Goal: Communication & Community: Answer question/provide support

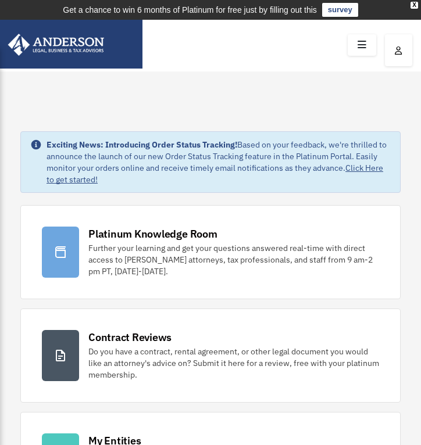
click at [365, 40] on icon at bounding box center [362, 45] width 17 height 18
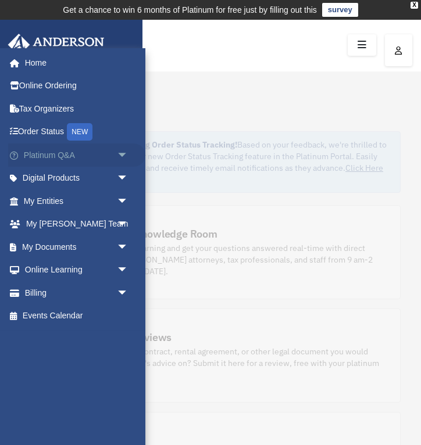
click at [127, 154] on span "arrow_drop_down" at bounding box center [127, 156] width 23 height 24
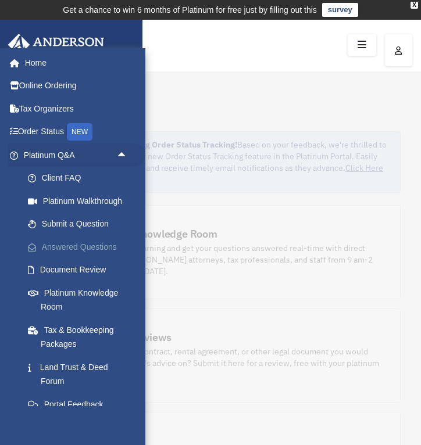
click at [92, 248] on link "Answered Questions" at bounding box center [80, 247] width 129 height 23
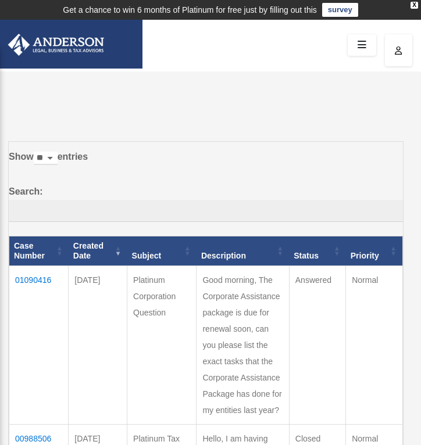
click at [31, 276] on td "01090416" at bounding box center [38, 345] width 59 height 159
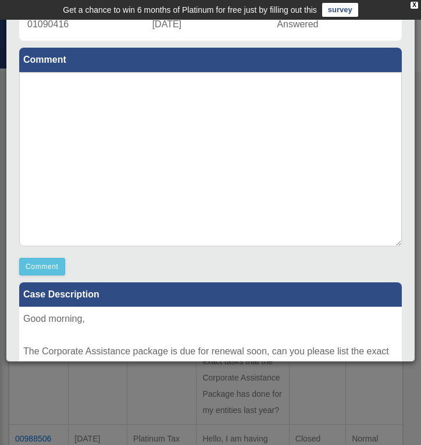
scroll to position [103, 0]
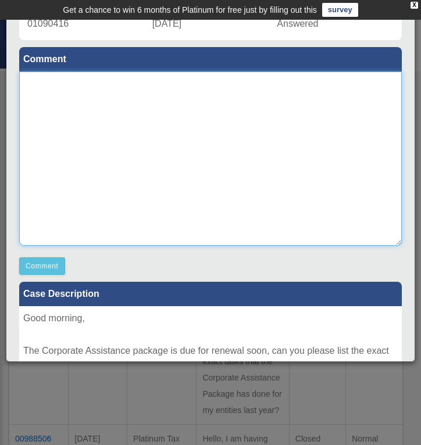
click at [173, 178] on textarea at bounding box center [210, 159] width 383 height 174
paste textarea "**********"
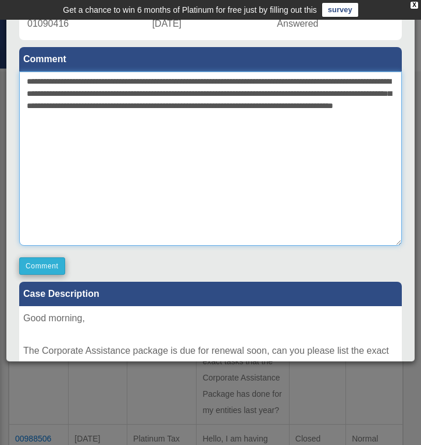
type textarea "**********"
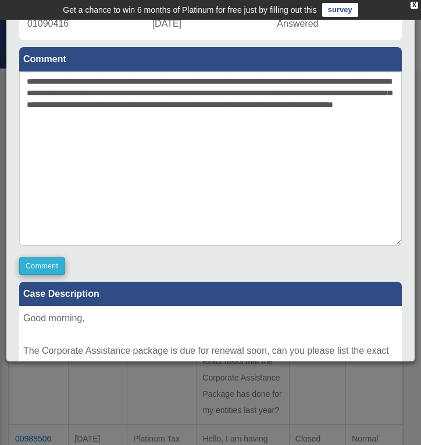
click at [48, 266] on button "Comment" at bounding box center [42, 266] width 46 height 17
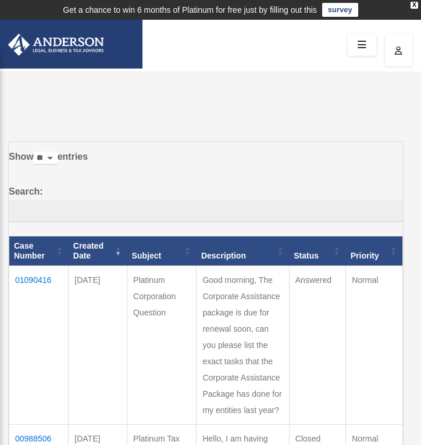
scroll to position [0, 0]
click at [27, 274] on td "01090416" at bounding box center [38, 345] width 59 height 159
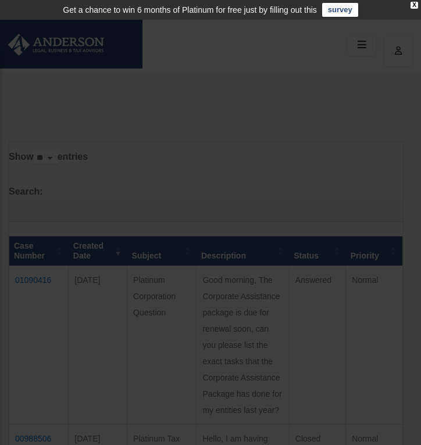
click at [167, 209] on div at bounding box center [210, 222] width 421 height 445
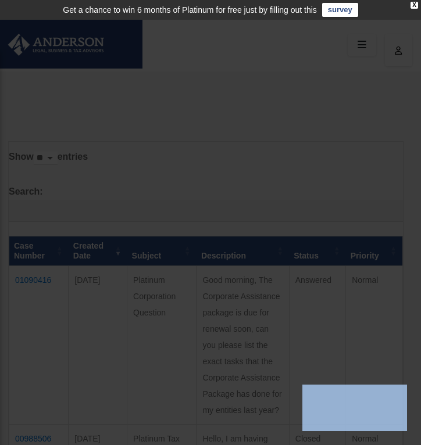
click at [33, 277] on div at bounding box center [210, 222] width 421 height 445
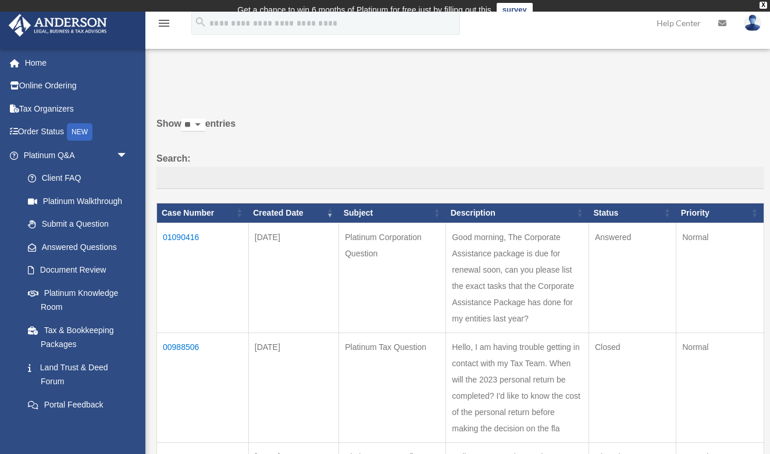
click at [184, 223] on th "Case Number" at bounding box center [203, 213] width 92 height 20
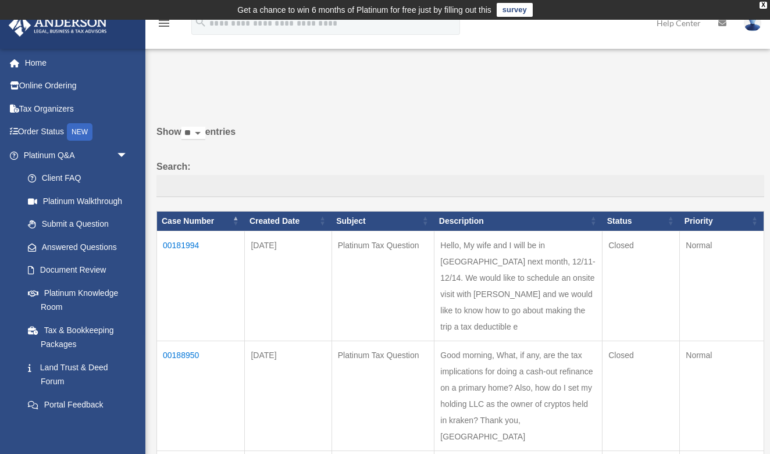
click at [213, 224] on th "Case Number" at bounding box center [201, 221] width 88 height 20
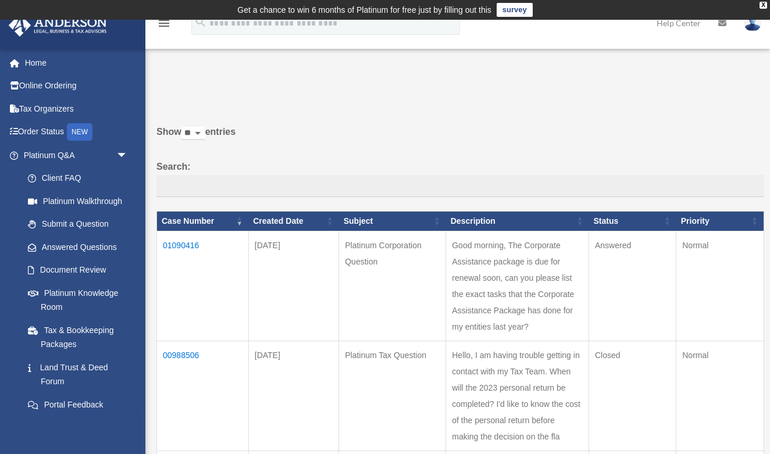
click at [183, 254] on td "01090416" at bounding box center [203, 286] width 92 height 110
